Goal: Check status: Check status

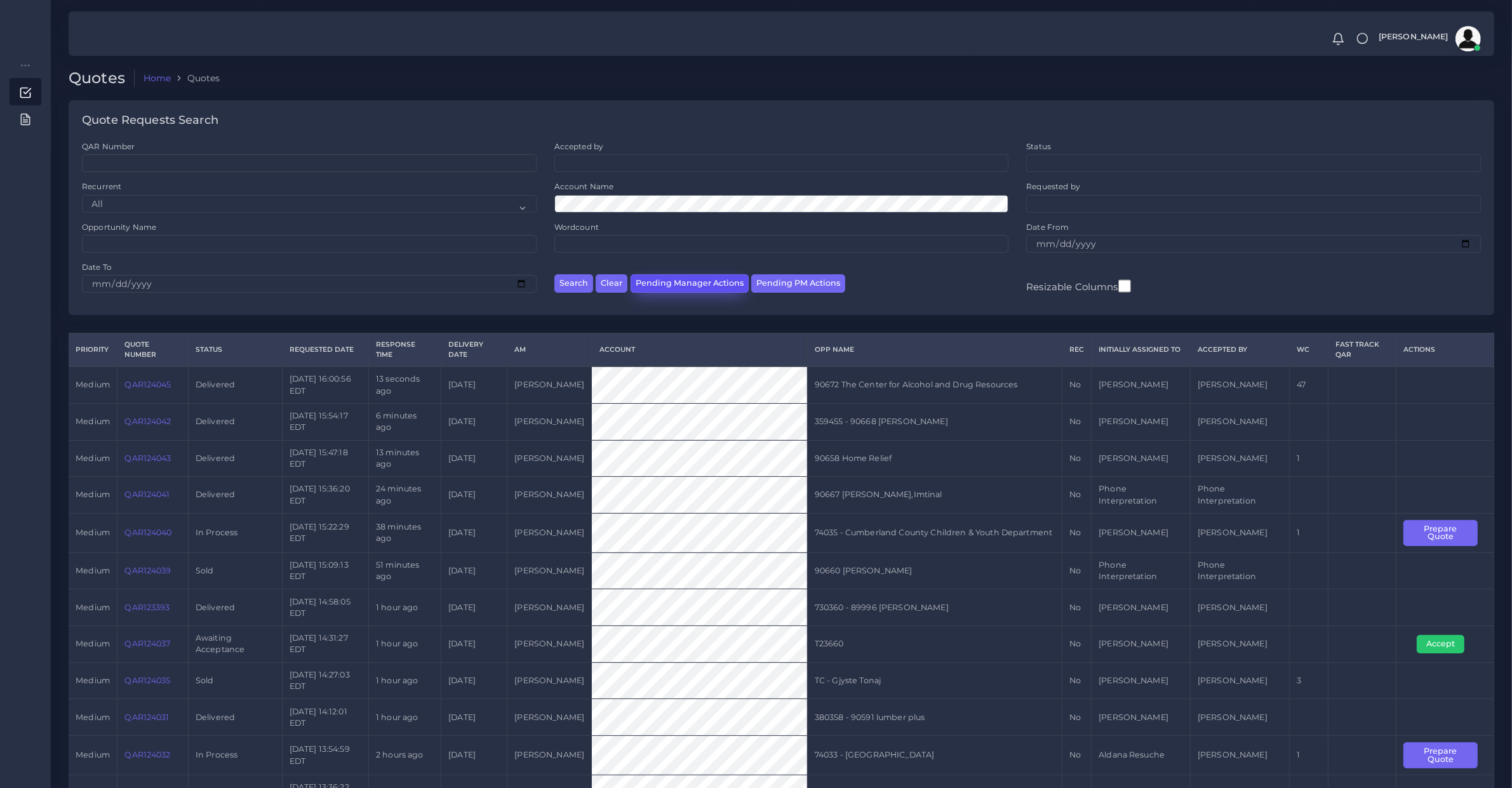
click at [726, 288] on button "Pending Manager Actions" at bounding box center [690, 283] width 118 height 19
select select "awaiting_manager_initial_review"
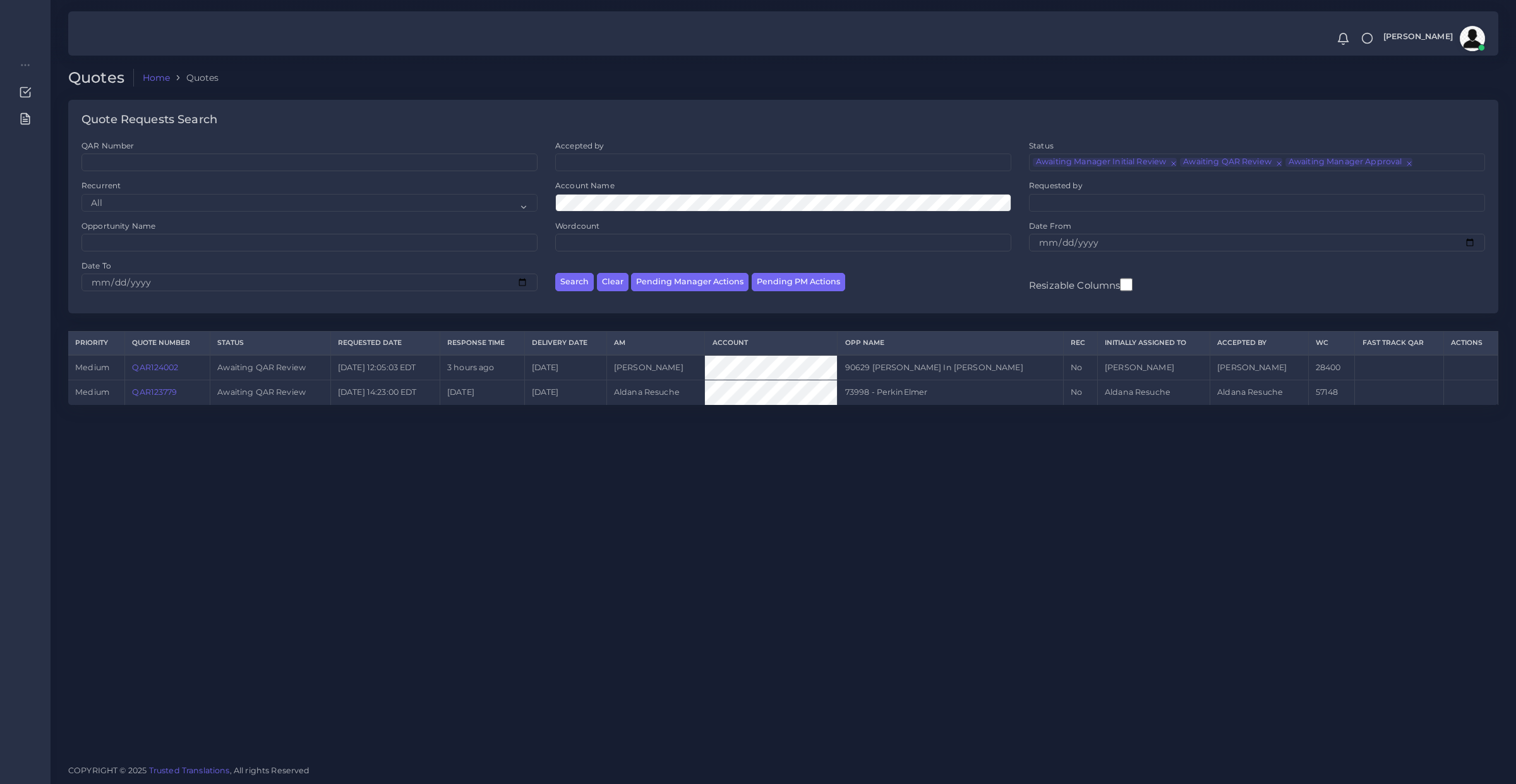
click at [174, 396] on link "QAR123779" at bounding box center [154, 391] width 45 height 10
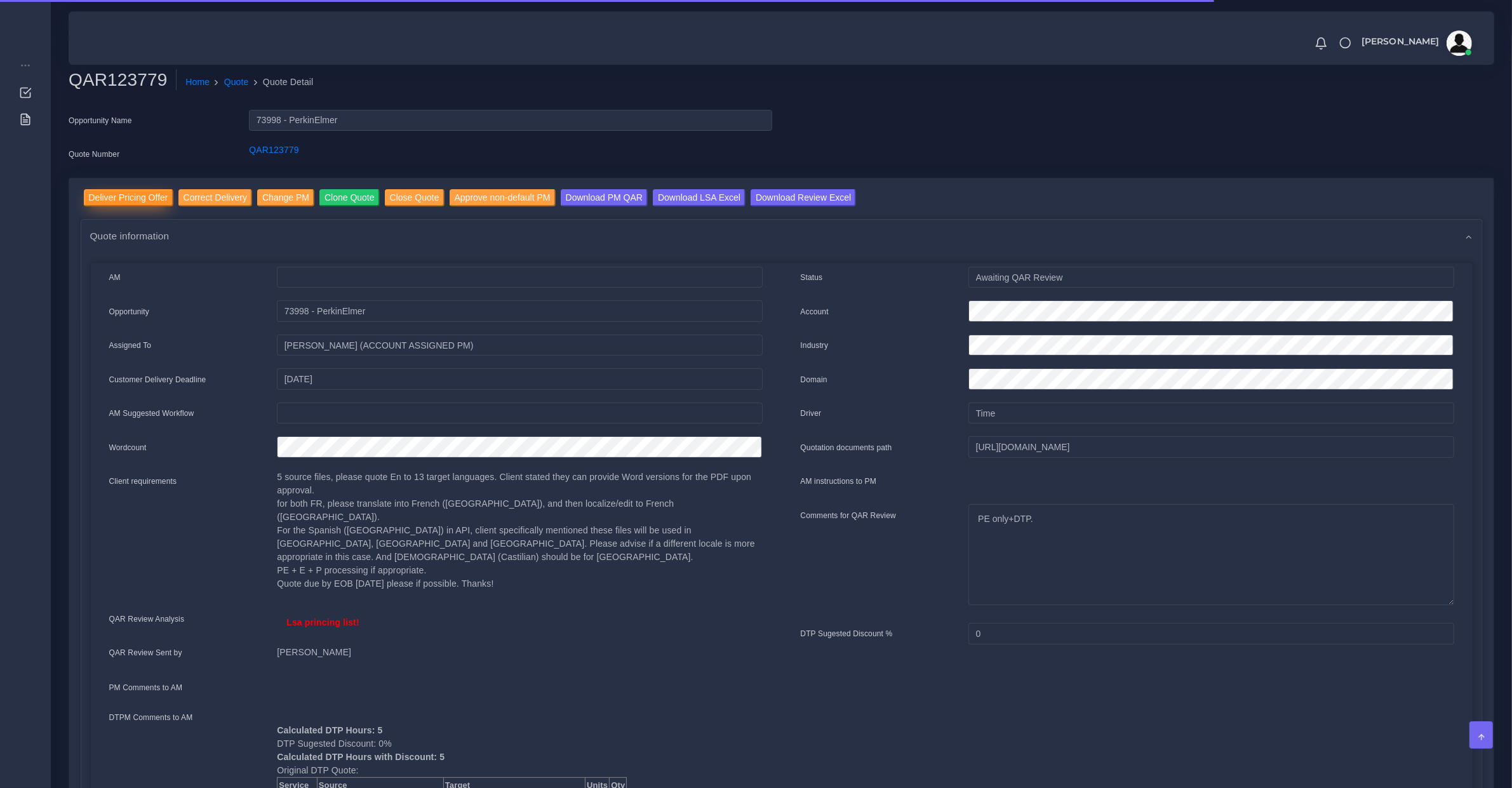
click at [137, 201] on input "Deliver Pricing Offer" at bounding box center [129, 198] width 90 height 17
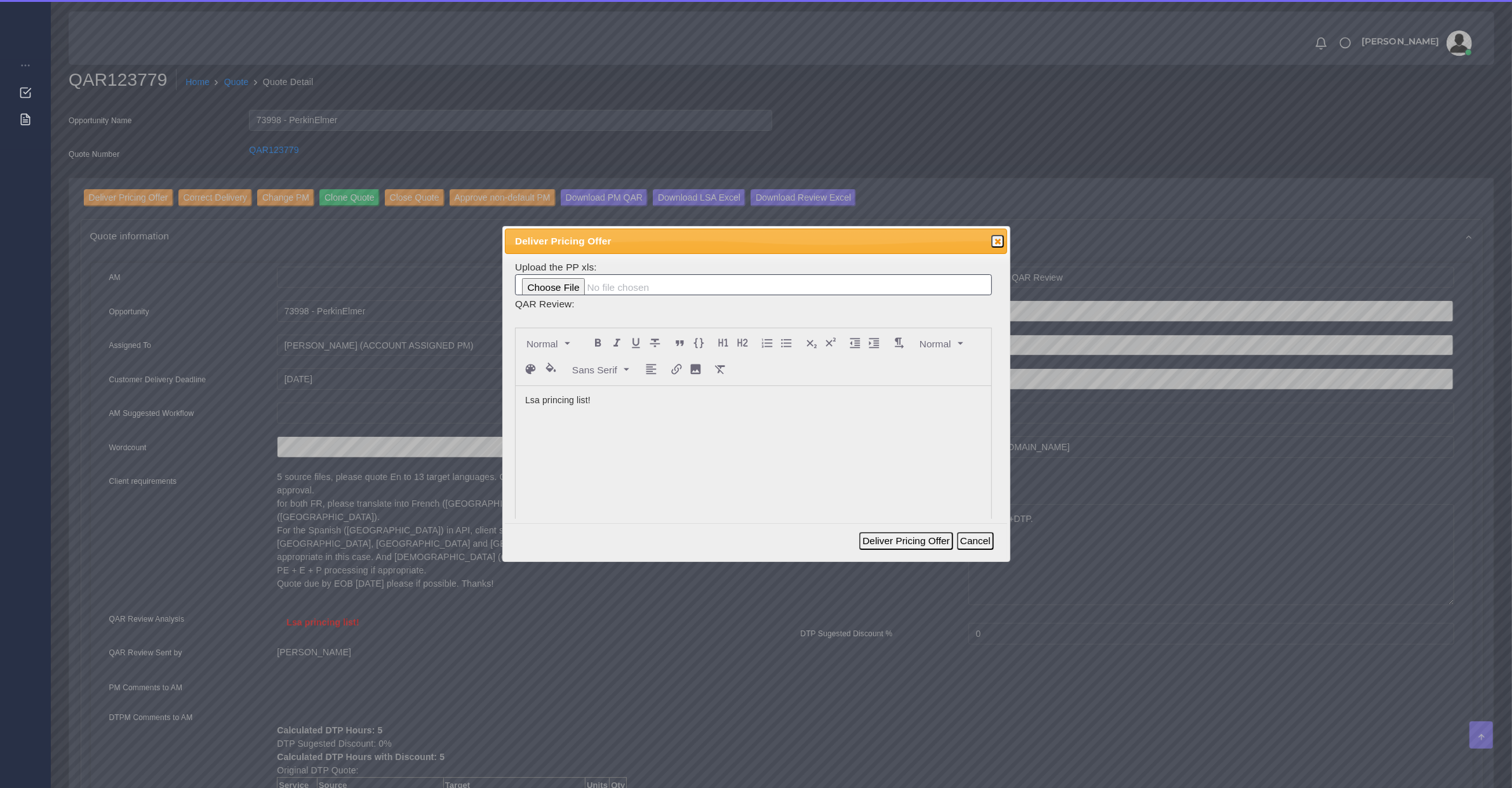
click at [583, 416] on p at bounding box center [754, 413] width 457 height 13
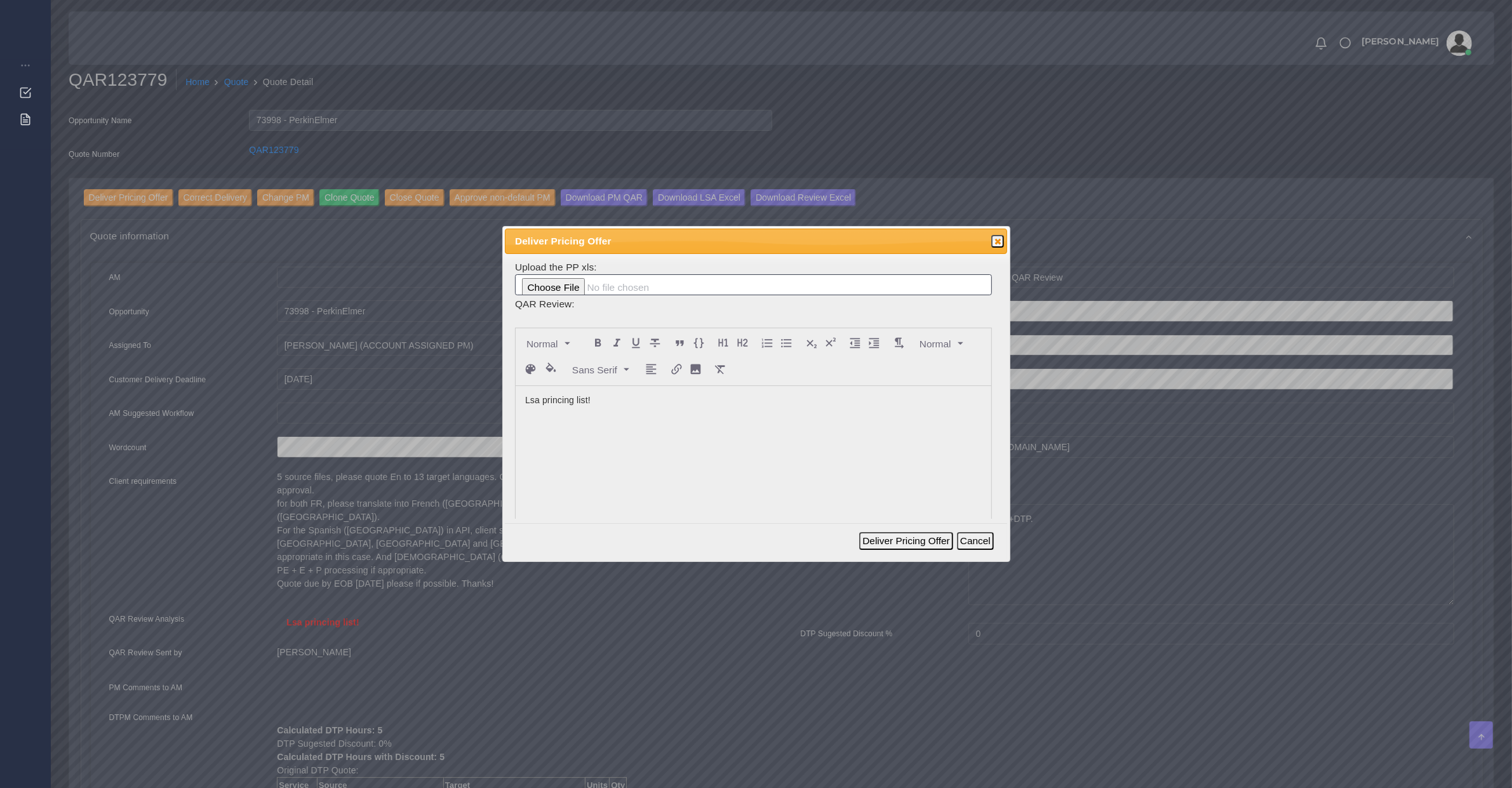
click at [619, 411] on p at bounding box center [754, 413] width 457 height 13
click at [651, 471] on div "Lsa princing list!" at bounding box center [753, 481] width 475 height 190
click at [873, 548] on button "Deliver Pricing Offer" at bounding box center [906, 541] width 93 height 18
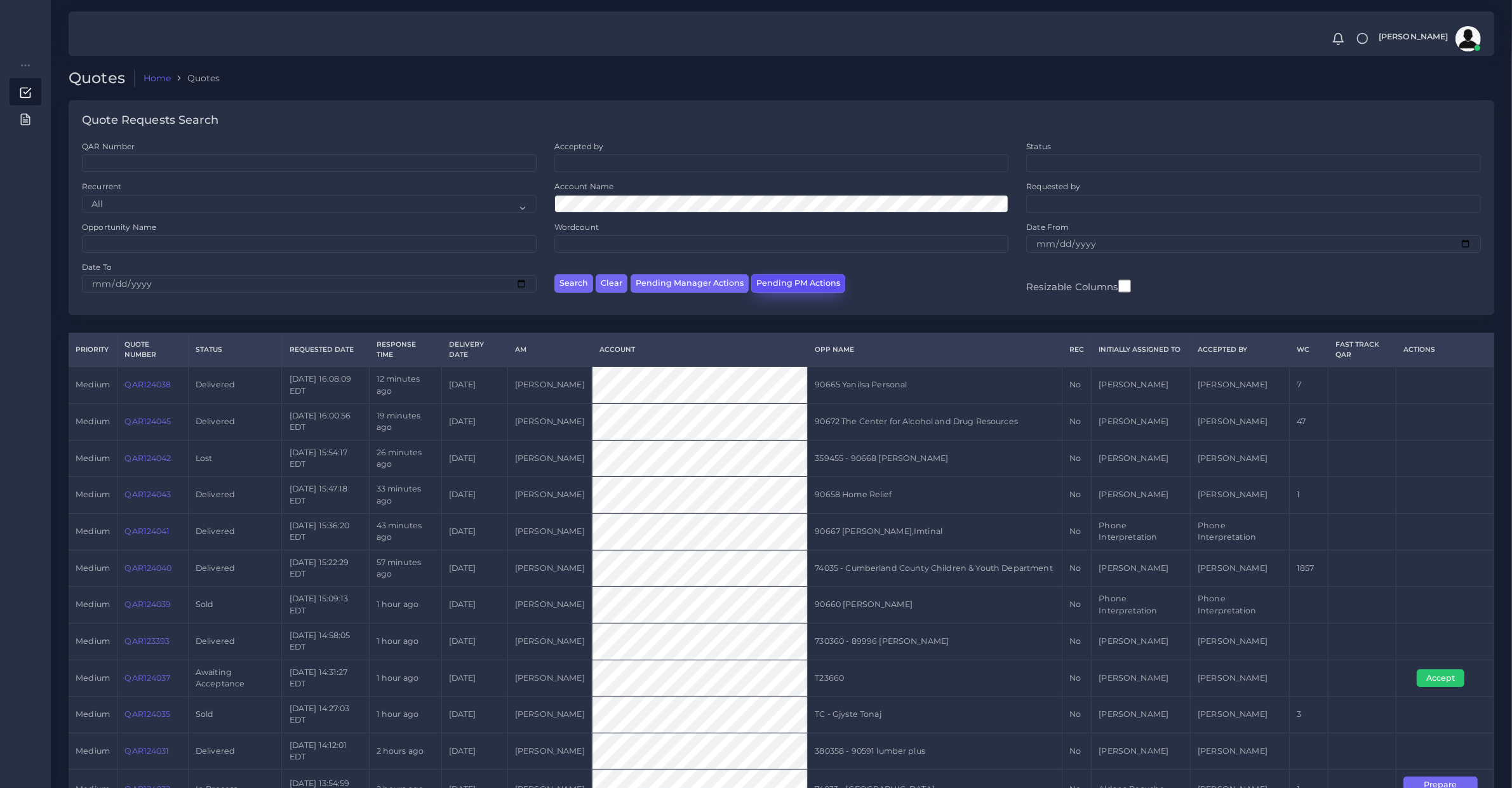
click at [794, 287] on button "Pending PM Actions" at bounding box center [798, 283] width 94 height 19
select select "awaiting_acceptance"
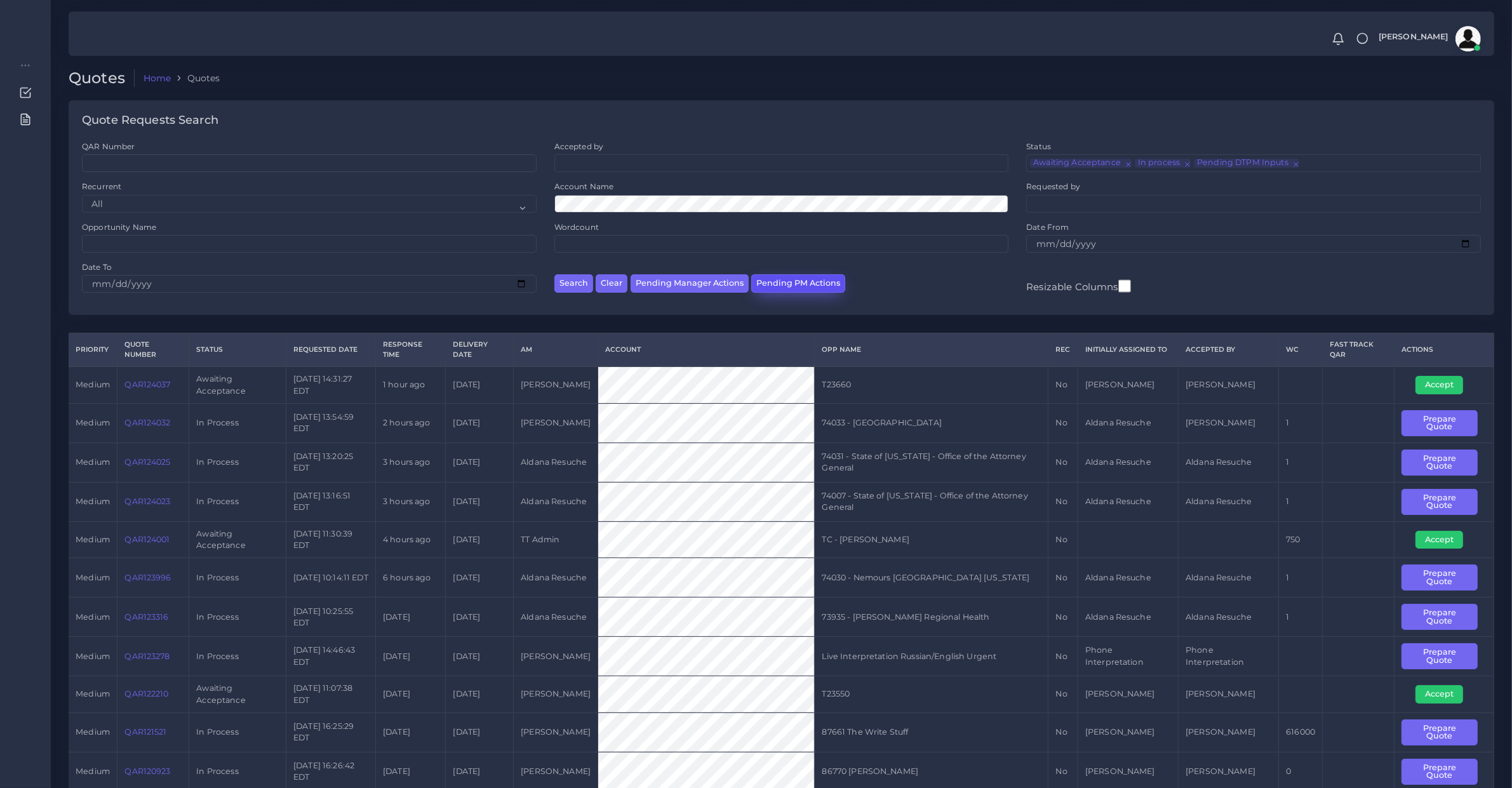
click at [773, 280] on button "Pending PM Actions" at bounding box center [798, 283] width 94 height 19
select select "awaiting_acceptance"
